Goal: Go to known website: Access a specific website the user already knows

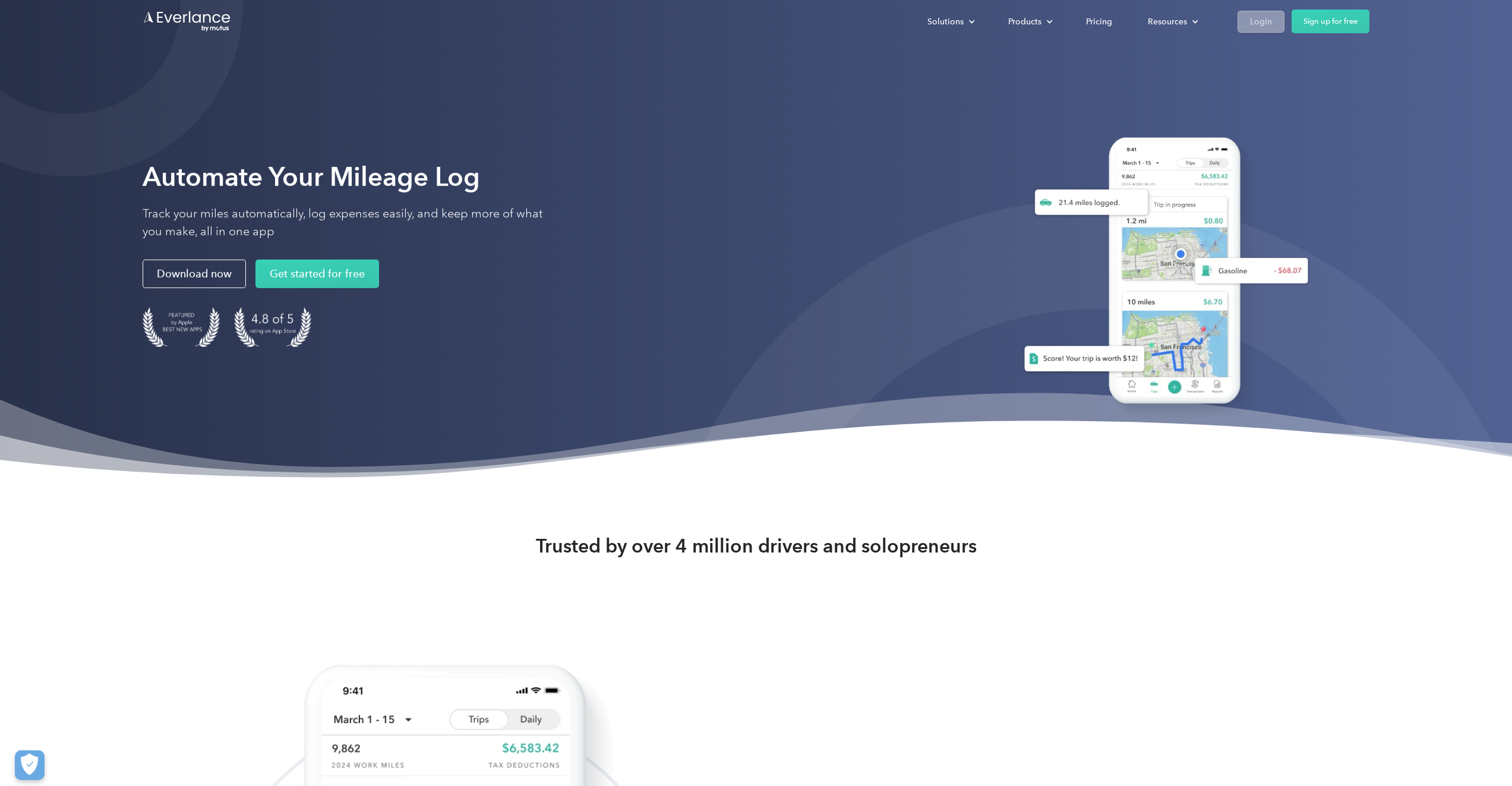
click at [1278, 19] on link "Login" at bounding box center [1261, 21] width 47 height 22
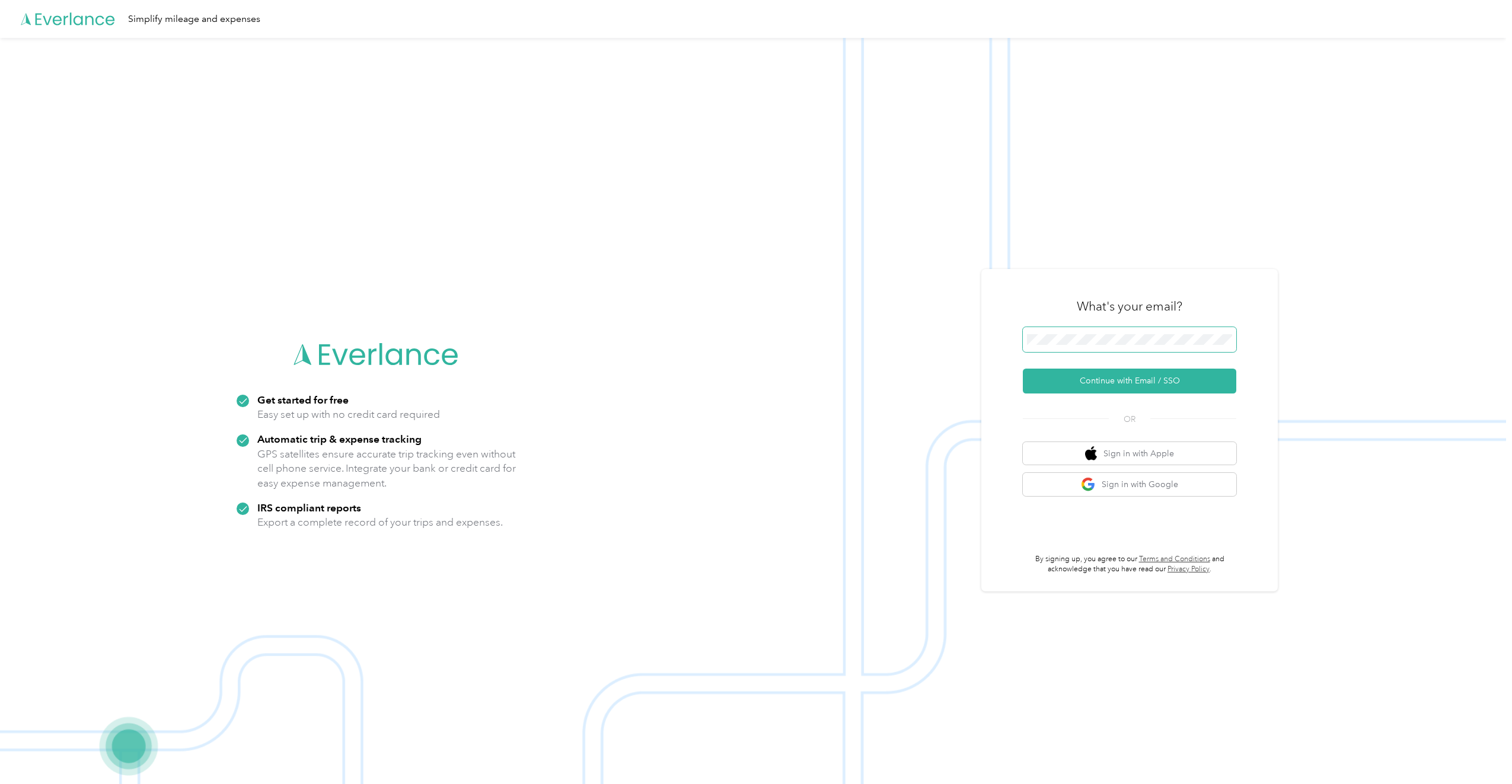
click at [1077, 329] on span at bounding box center [1130, 339] width 213 height 25
